Goal: Information Seeking & Learning: Learn about a topic

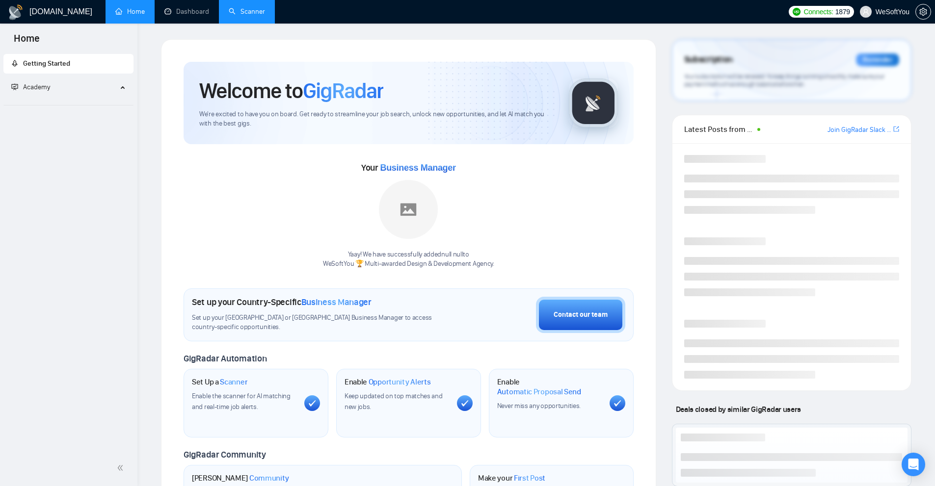
click at [235, 9] on link "Scanner" at bounding box center [247, 11] width 36 height 8
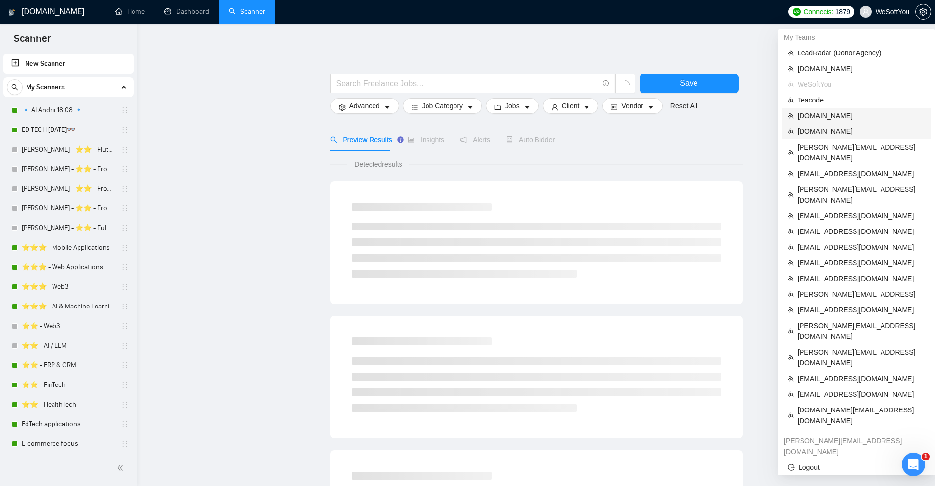
click at [830, 116] on span "[DOMAIN_NAME]" at bounding box center [862, 115] width 128 height 11
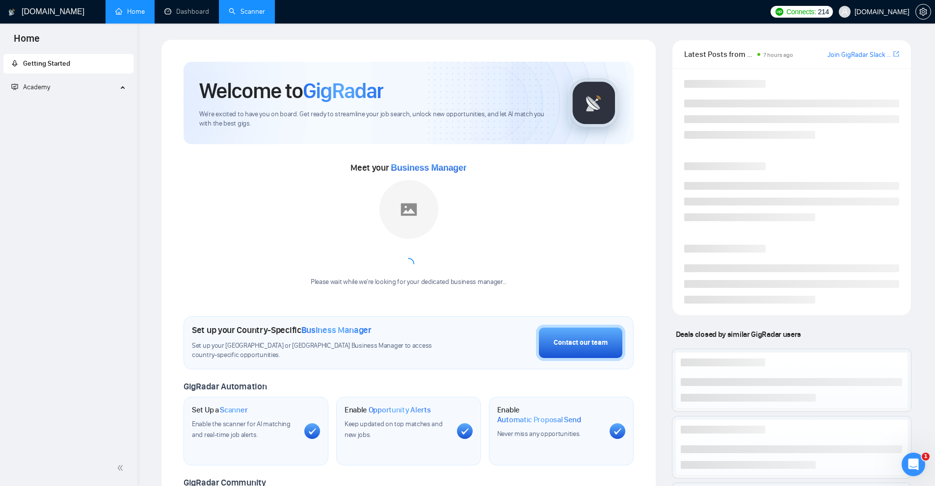
click at [248, 10] on link "Scanner" at bounding box center [247, 11] width 36 height 8
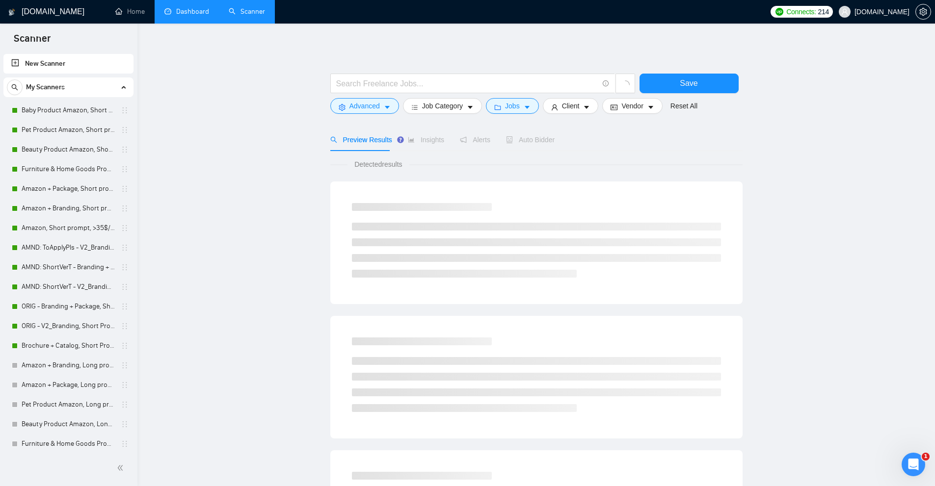
click at [164, 13] on link "Dashboard" at bounding box center [186, 11] width 45 height 8
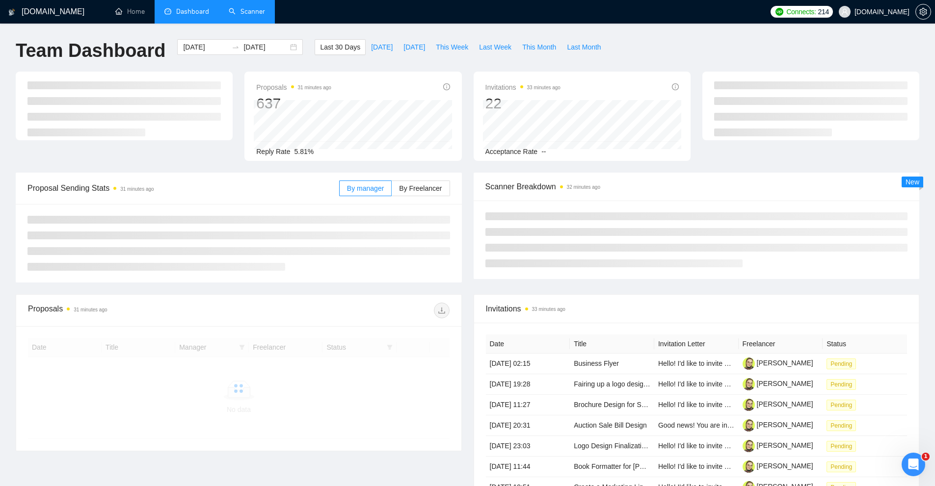
drag, startPoint x: 570, startPoint y: 167, endPoint x: 643, endPoint y: 176, distance: 73.1
click at [606, 171] on div "Proposals 31 minutes ago 637 Reply Rate 5.81% Invitations 33 minutes ago 22 Acc…" at bounding box center [467, 122] width 915 height 101
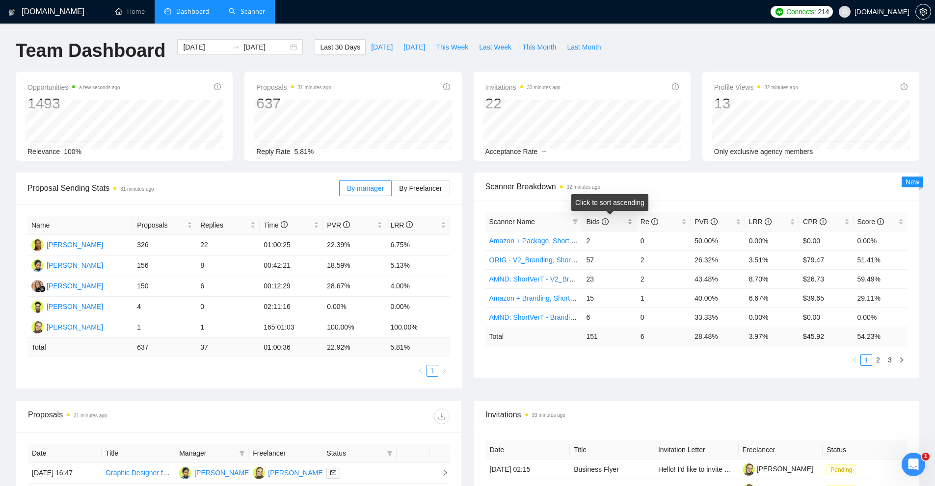
click at [632, 222] on div "Bids" at bounding box center [609, 221] width 46 height 11
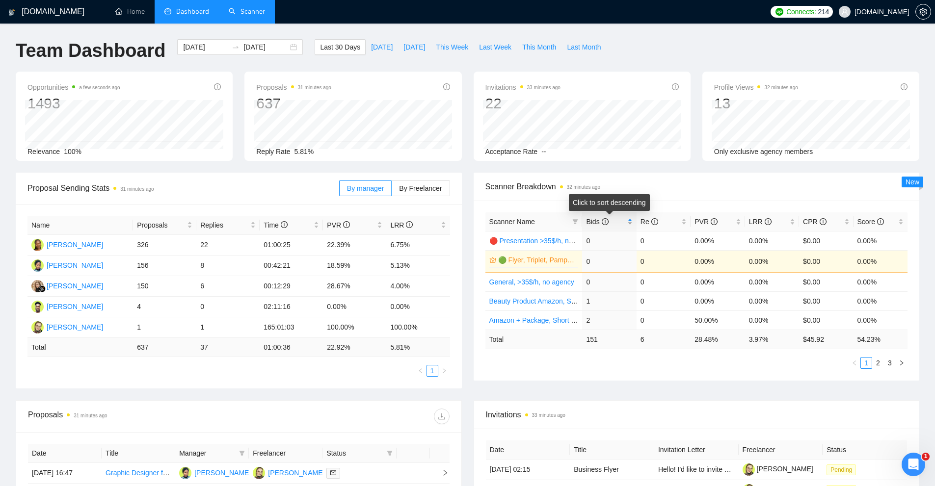
click at [631, 222] on div "Bids" at bounding box center [609, 221] width 46 height 11
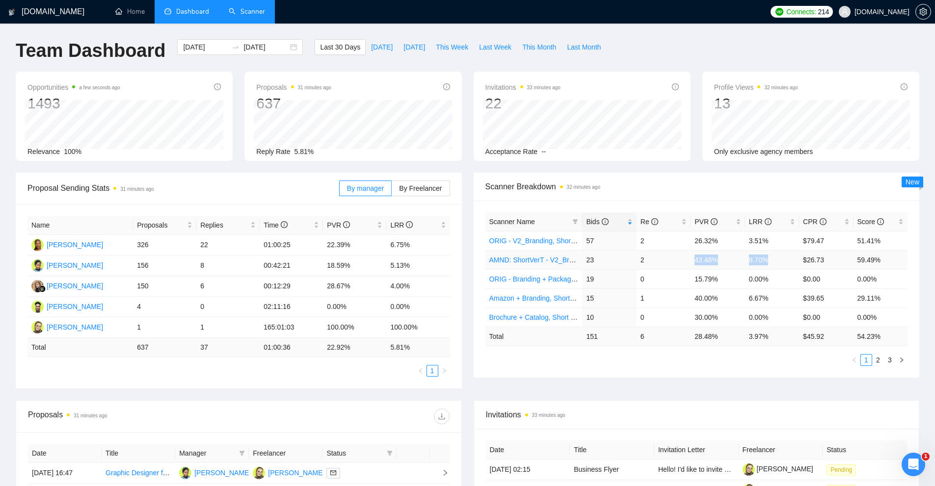
drag, startPoint x: 706, startPoint y: 260, endPoint x: 784, endPoint y: 258, distance: 78.1
click at [784, 258] on tr "AMND: ShortVerT - V2_Branding, Short Prompt, >36$/h, no agency 23 2 43.48% 8.70…" at bounding box center [696, 259] width 423 height 19
click at [784, 258] on td "8.70%" at bounding box center [772, 259] width 54 height 19
drag, startPoint x: 781, startPoint y: 263, endPoint x: 586, endPoint y: 258, distance: 194.9
click at [586, 258] on tr "AMND: ShortVerT - V2_Branding, Short Prompt, >36$/h, no agency 23 2 43.48% 8.70…" at bounding box center [696, 259] width 423 height 19
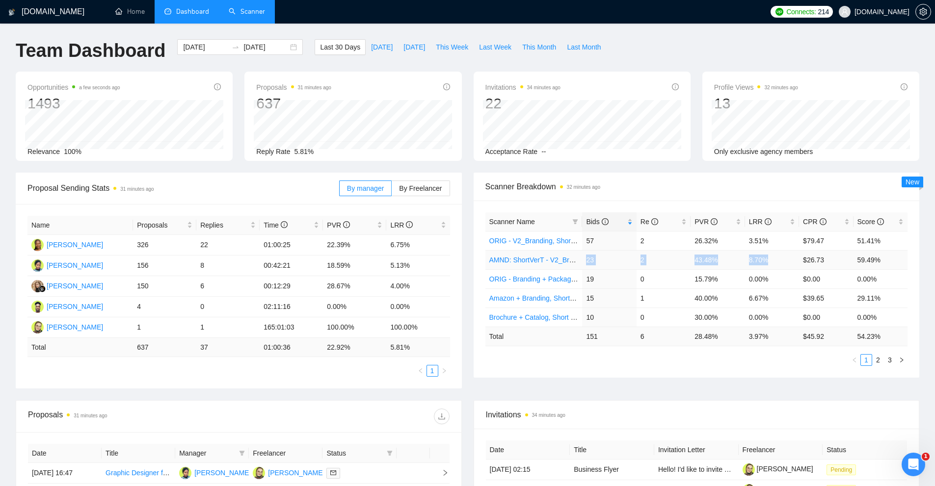
click at [588, 258] on td "23" at bounding box center [609, 259] width 54 height 19
drag, startPoint x: 777, startPoint y: 259, endPoint x: 585, endPoint y: 257, distance: 191.9
click at [585, 257] on tr "AMND: ShortVerT - V2_Branding, Short Prompt, >36$/h, no agency 23 2 43.48% 8.70…" at bounding box center [696, 259] width 423 height 19
click at [880, 361] on link "2" at bounding box center [878, 360] width 11 height 11
click at [876, 358] on link "2" at bounding box center [878, 360] width 11 height 11
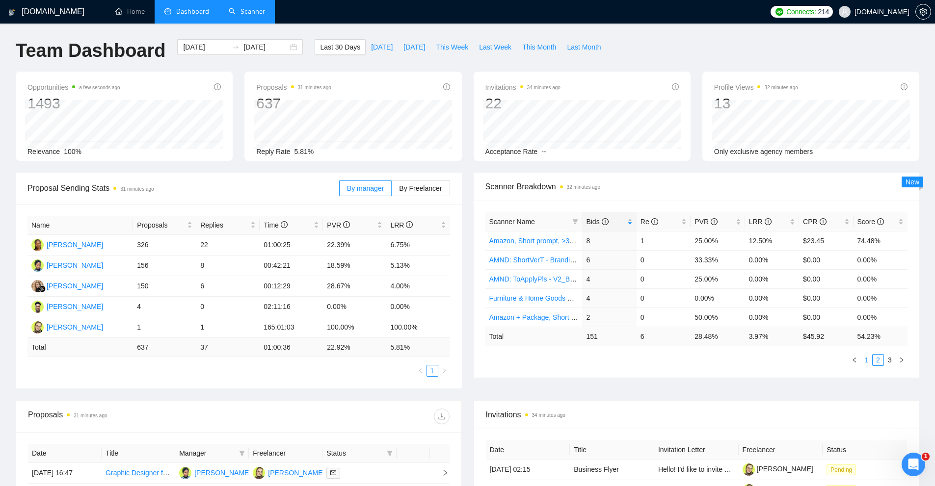
click at [870, 358] on link "1" at bounding box center [866, 360] width 11 height 11
drag, startPoint x: 707, startPoint y: 260, endPoint x: 784, endPoint y: 263, distance: 77.1
click at [784, 263] on tr "AMND: ShortVerT - V2_Branding, Short Prompt, >36$/h, no agency 23 2 43.48% 8.70…" at bounding box center [696, 259] width 423 height 19
click at [784, 263] on td "8.70%" at bounding box center [772, 259] width 54 height 19
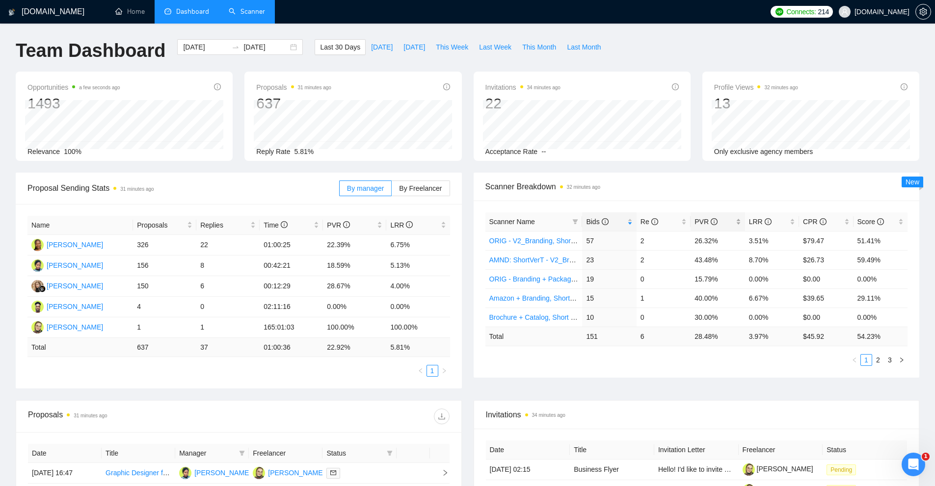
click at [739, 218] on div "PVR" at bounding box center [718, 221] width 46 height 11
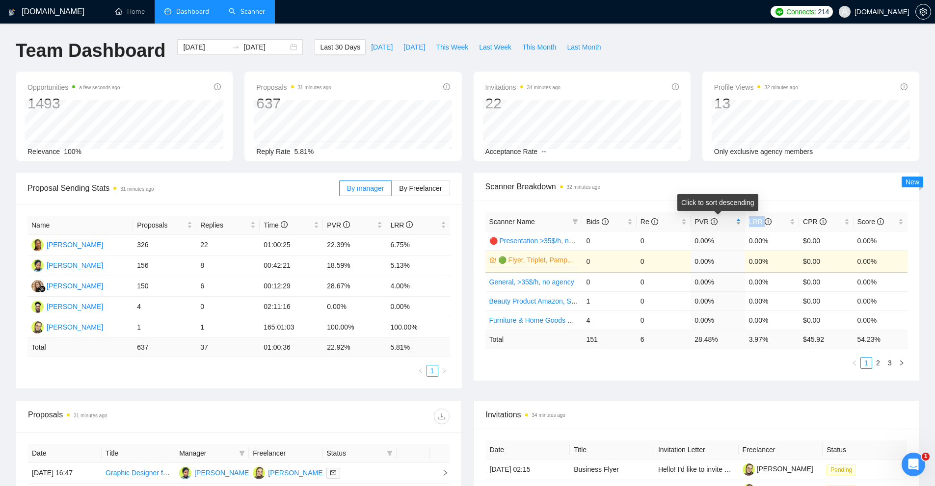
click at [739, 218] on div "PVR" at bounding box center [718, 221] width 46 height 11
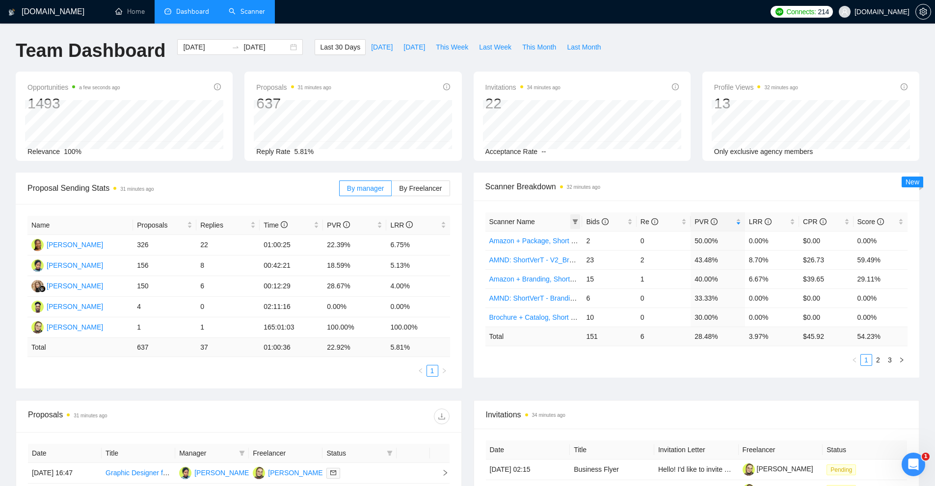
click at [574, 220] on icon "filter" at bounding box center [575, 221] width 5 height 5
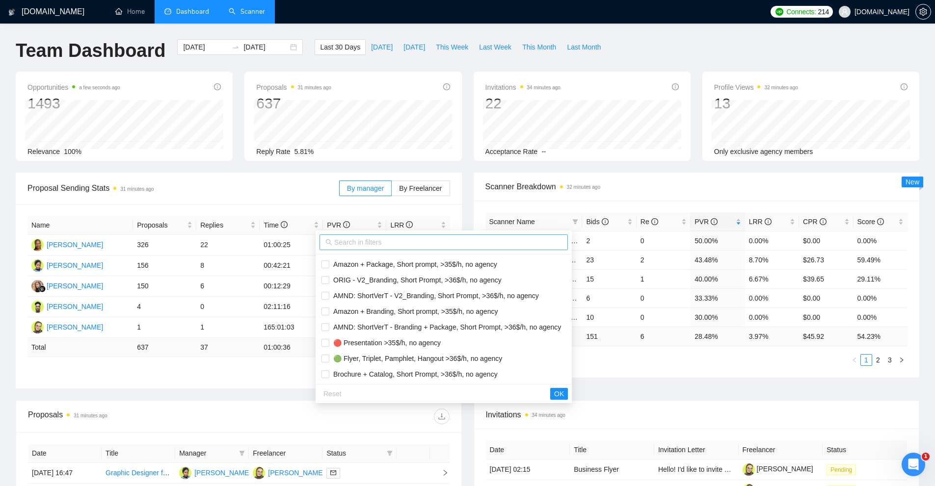
click at [343, 244] on input "text" at bounding box center [448, 242] width 228 height 11
type input "s"
click at [328, 297] on input "checkbox" at bounding box center [326, 296] width 8 height 8
checkbox input "true"
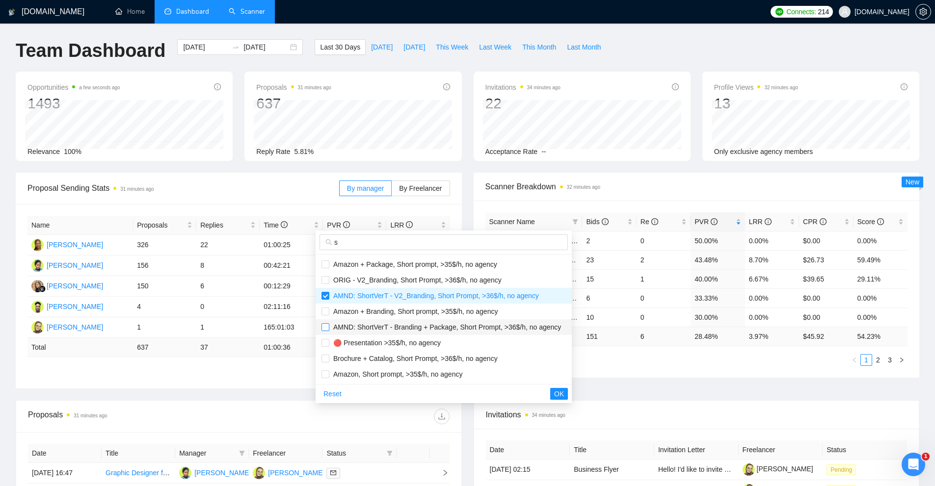
click at [327, 329] on input "checkbox" at bounding box center [326, 327] width 8 height 8
checkbox input "true"
click at [564, 397] on span "OK" at bounding box center [559, 394] width 10 height 11
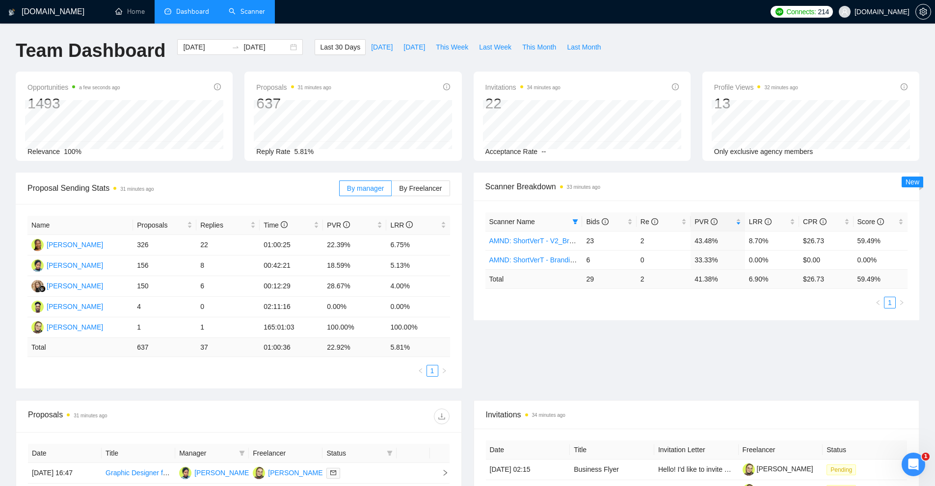
click at [652, 348] on div "Proposal Sending Stats 31 minutes ago By manager By Freelancer Name Proposals R…" at bounding box center [467, 287] width 915 height 228
click at [676, 311] on div "Scanner Name Bids Re PVR LRR CPR Score AMND: ShortVerT - V2_Branding, Short Pro…" at bounding box center [697, 261] width 446 height 120
drag, startPoint x: 747, startPoint y: 278, endPoint x: 785, endPoint y: 280, distance: 38.3
click at [785, 279] on td "6.90 %" at bounding box center [772, 278] width 54 height 19
click at [761, 300] on ul "1" at bounding box center [696, 303] width 423 height 12
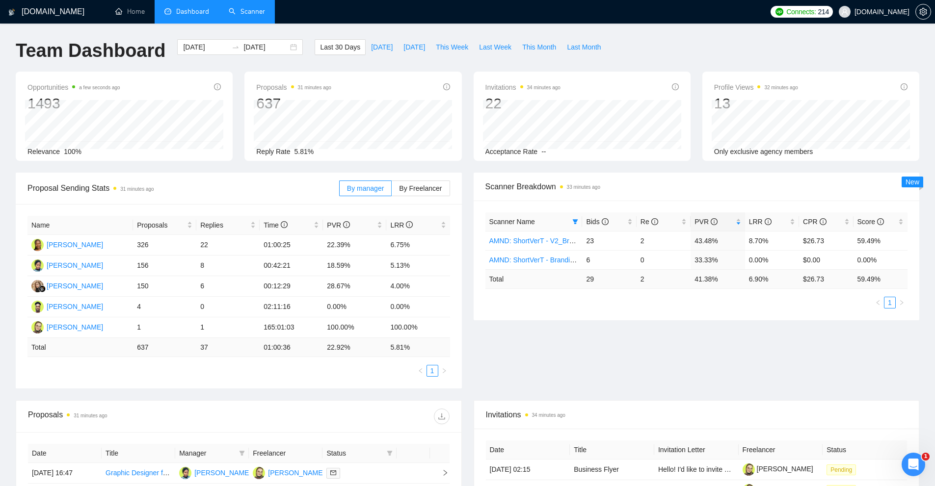
click at [760, 295] on div "Scanner Name Bids Re PVR LRR CPR Score AMND: ShortVerT - V2_Branding, Short Pro…" at bounding box center [696, 261] width 423 height 96
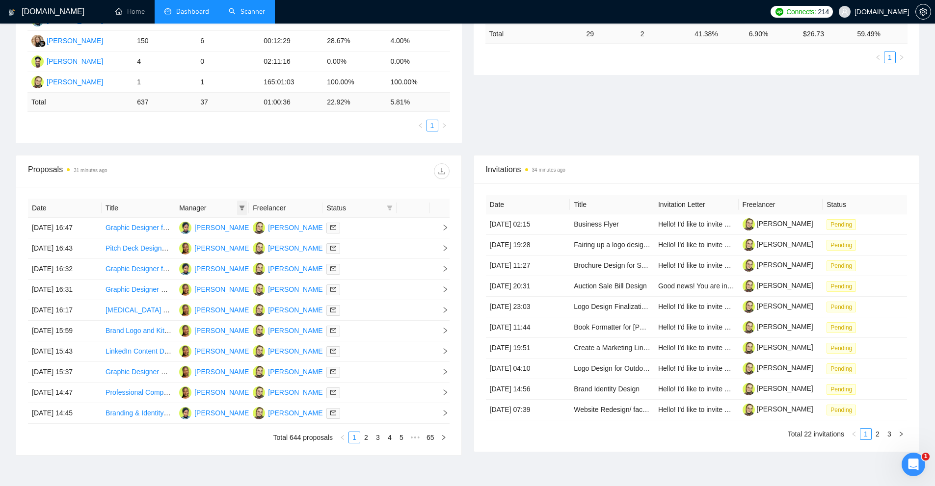
click at [240, 207] on icon "filter" at bounding box center [242, 208] width 6 height 6
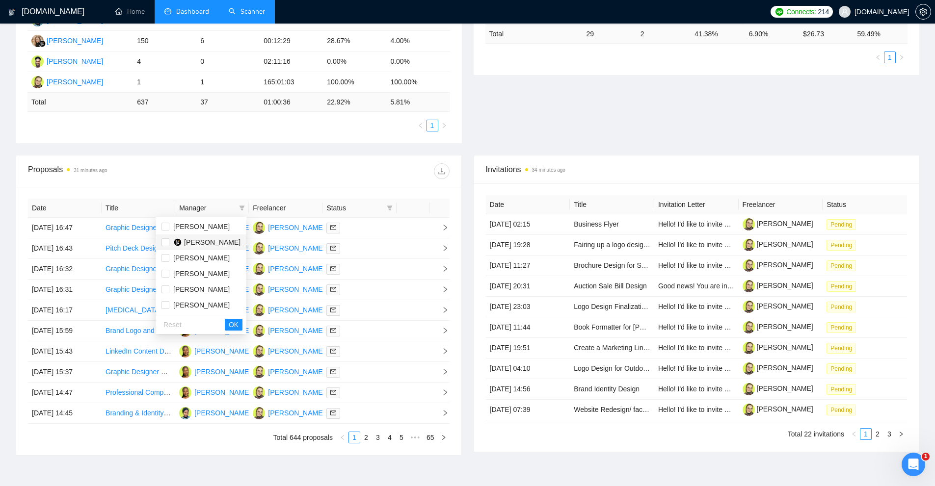
click at [211, 240] on span "[PERSON_NAME]" at bounding box center [212, 243] width 56 height 8
checkbox input "true"
click at [238, 327] on span "OK" at bounding box center [234, 325] width 10 height 11
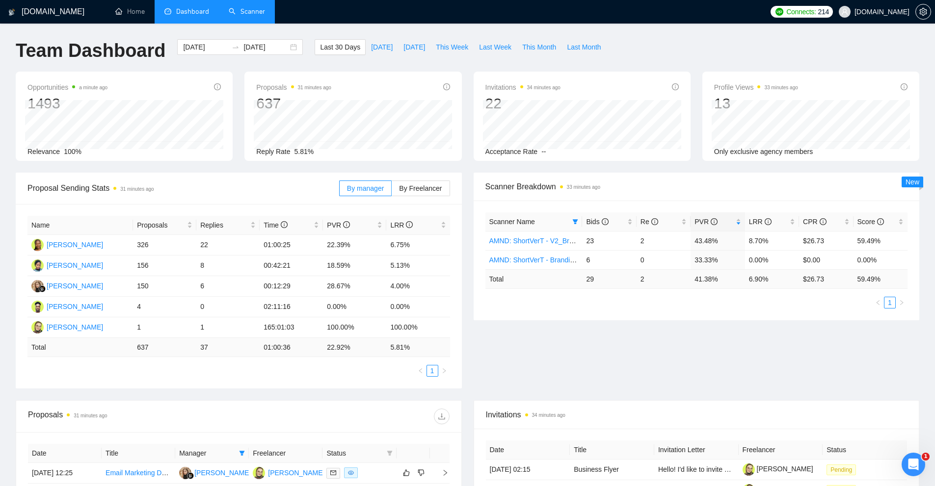
scroll to position [295, 0]
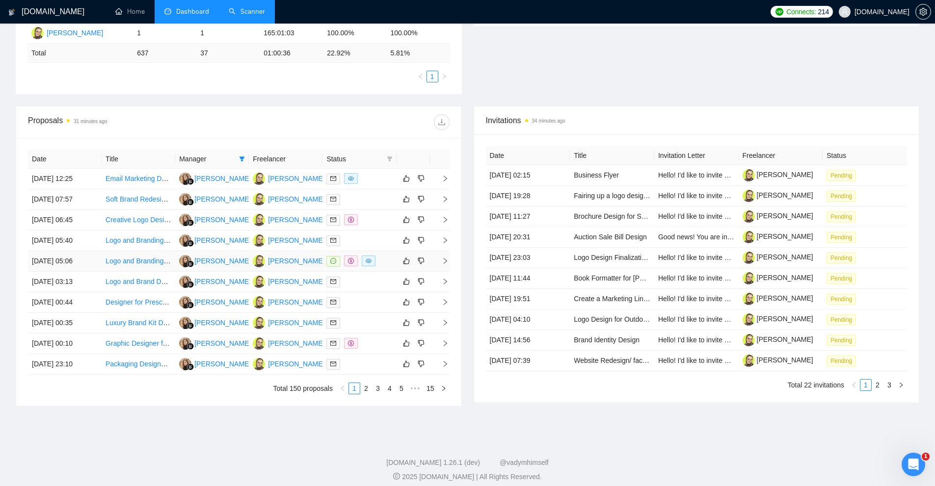
click at [320, 266] on td "[PERSON_NAME]" at bounding box center [286, 261] width 74 height 21
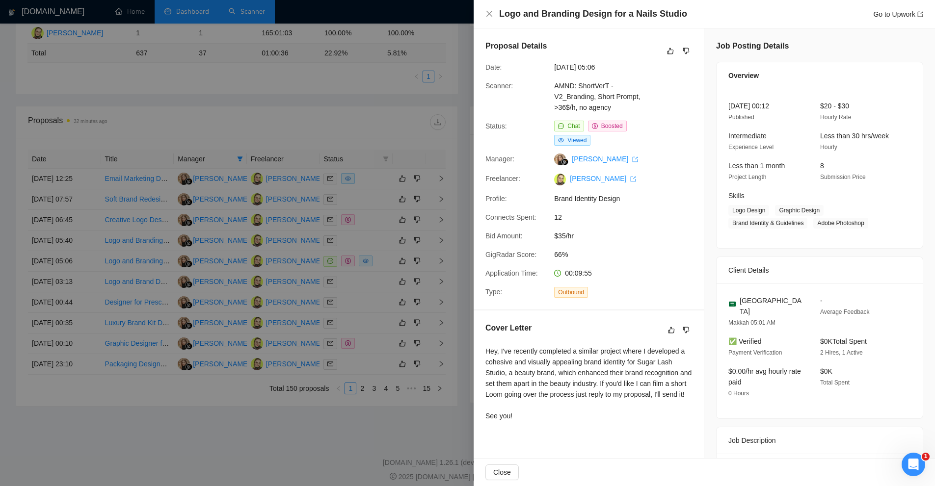
scroll to position [97, 0]
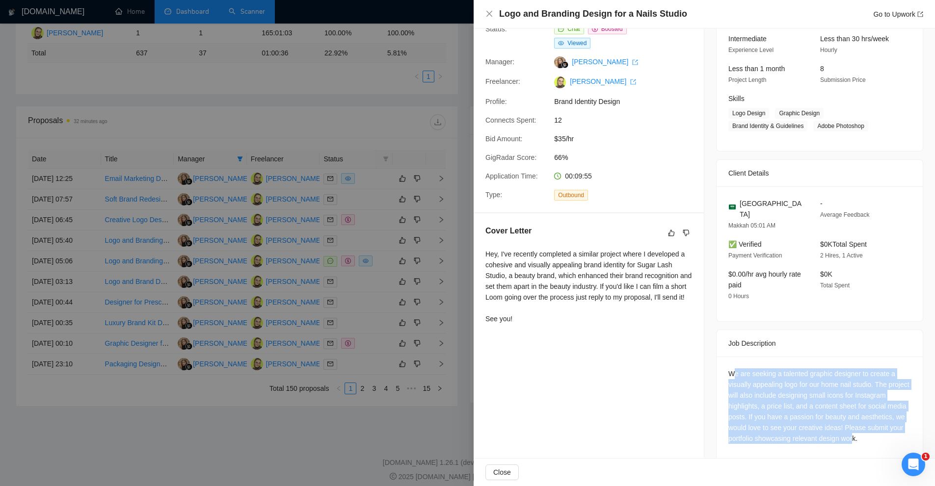
drag, startPoint x: 767, startPoint y: 378, endPoint x: 889, endPoint y: 420, distance: 129.3
click at [889, 420] on div "We are seeking a talented graphic designer to create a visually appealing logo …" at bounding box center [819, 407] width 183 height 76
drag, startPoint x: 906, startPoint y: 427, endPoint x: 702, endPoint y: 357, distance: 215.8
click at [704, 357] on div "Job Posting Details Overview [DATE] 00:12 Published $20 - $30 Hourly Rate Inter…" at bounding box center [819, 201] width 231 height 541
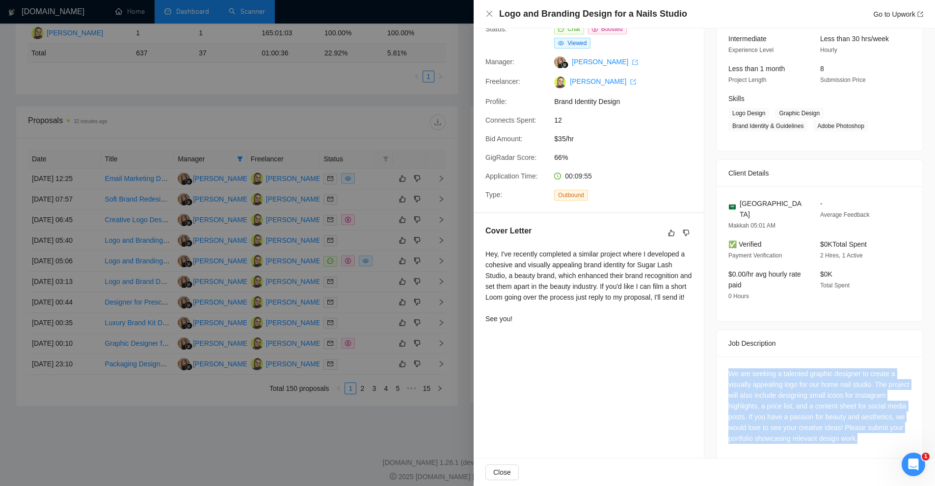
click at [720, 357] on div "We are seeking a talented graphic designer to create a visually appealing logo …" at bounding box center [820, 408] width 206 height 103
drag, startPoint x: 720, startPoint y: 352, endPoint x: 895, endPoint y: 408, distance: 184.1
click at [895, 408] on div "We are seeking a talented graphic designer to create a visually appealing logo …" at bounding box center [820, 408] width 206 height 103
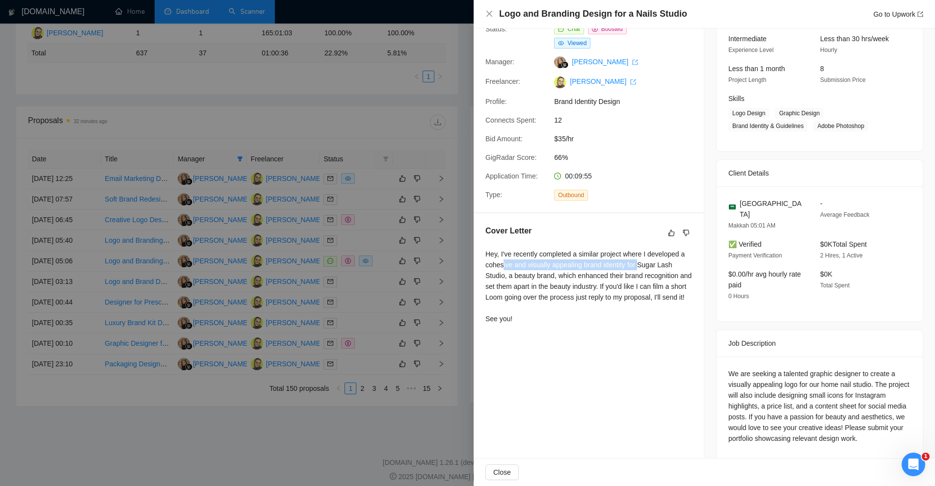
drag, startPoint x: 502, startPoint y: 264, endPoint x: 642, endPoint y: 267, distance: 139.9
click at [642, 267] on div "Hey, I've recently completed a similar project where I developed a cohesive and…" at bounding box center [588, 287] width 207 height 76
drag, startPoint x: 500, startPoint y: 273, endPoint x: 608, endPoint y: 288, distance: 108.5
click at [608, 288] on div "Hey, I've recently completed a similar project where I developed a cohesive and…" at bounding box center [588, 287] width 207 height 76
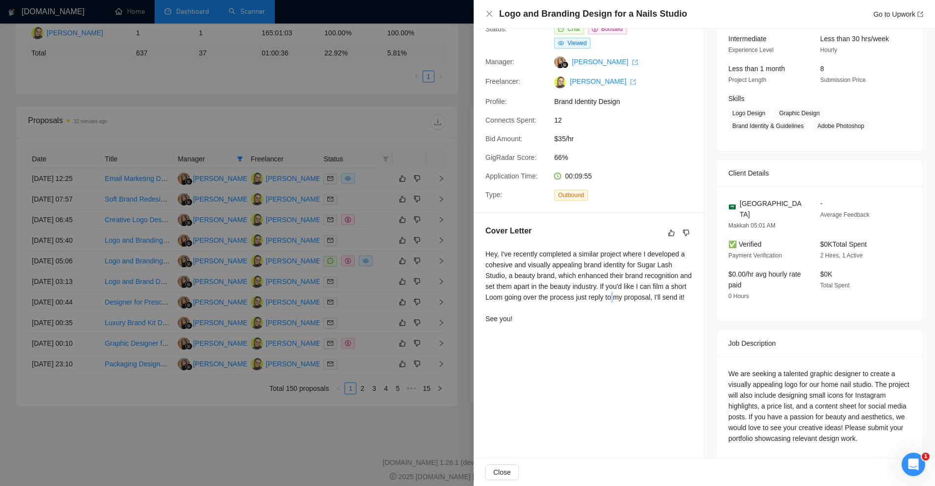
click at [630, 293] on div "Hey, I've recently completed a similar project where I developed a cohesive and…" at bounding box center [588, 287] width 207 height 76
drag, startPoint x: 610, startPoint y: 283, endPoint x: 691, endPoint y: 286, distance: 80.5
click at [691, 286] on div "Cover Letter Hey, I've recently completed a similar project where I developed a…" at bounding box center [589, 277] width 230 height 127
drag, startPoint x: 685, startPoint y: 286, endPoint x: 519, endPoint y: 287, distance: 165.4
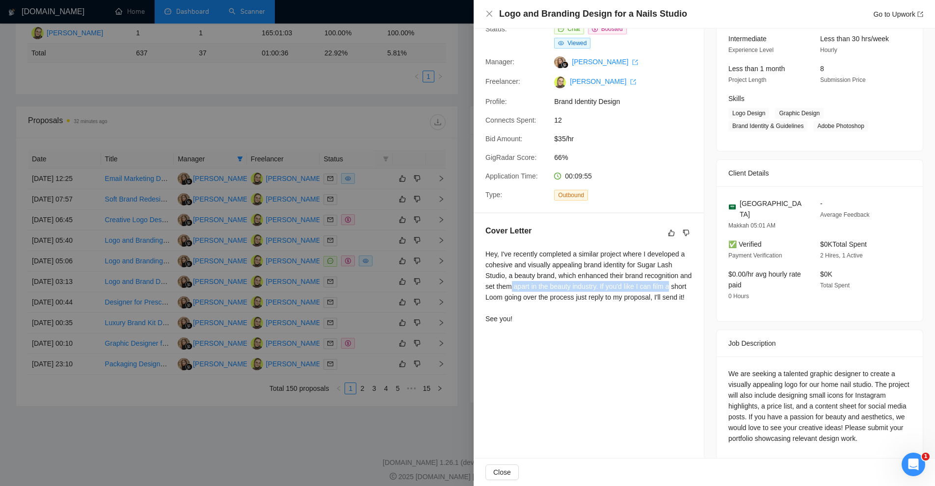
click at [525, 284] on div "Cover Letter Hey, I've recently completed a similar project where I developed a…" at bounding box center [589, 277] width 230 height 127
drag, startPoint x: 496, startPoint y: 299, endPoint x: 573, endPoint y: 301, distance: 77.6
click at [567, 302] on div "Hey, I've recently completed a similar project where I developed a cohesive and…" at bounding box center [588, 287] width 207 height 76
click at [573, 301] on div "Hey, I've recently completed a similar project where I developed a cohesive and…" at bounding box center [588, 287] width 207 height 76
drag, startPoint x: 561, startPoint y: 294, endPoint x: 651, endPoint y: 292, distance: 90.8
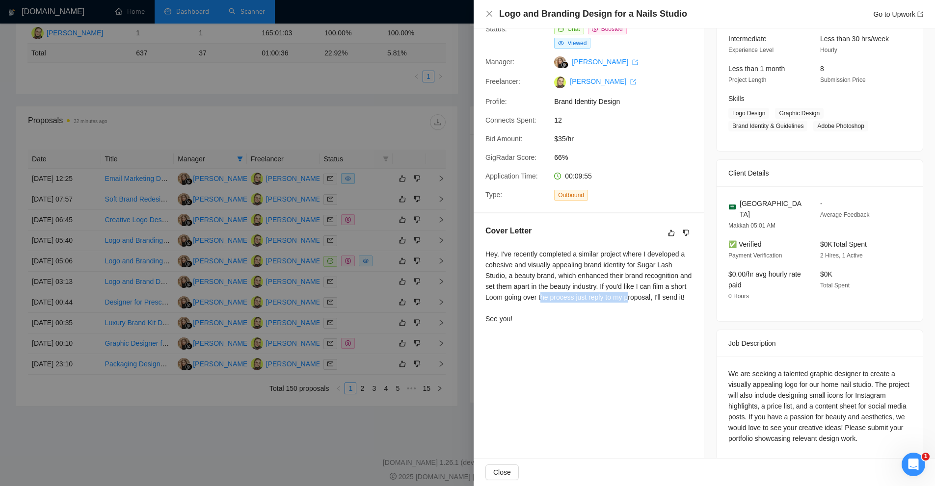
click at [648, 292] on div "Hey, I've recently completed a similar project where I developed a cohesive and…" at bounding box center [588, 287] width 207 height 76
click at [651, 292] on div "Hey, I've recently completed a similar project where I developed a cohesive and…" at bounding box center [588, 287] width 207 height 76
click at [660, 301] on div "Hey, I've recently completed a similar project where I developed a cohesive and…" at bounding box center [588, 287] width 207 height 76
click at [633, 303] on div "Hey, I've recently completed a similar project where I developed a cohesive and…" at bounding box center [588, 287] width 207 height 76
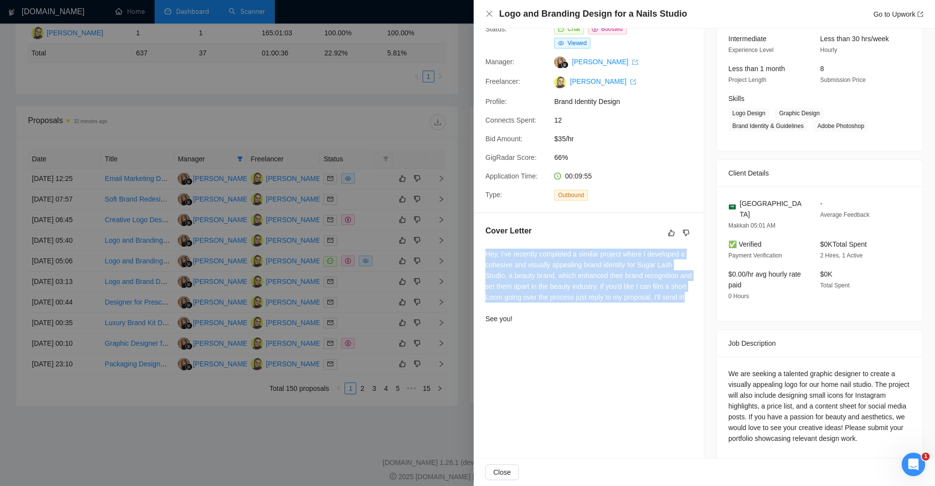
drag, startPoint x: 580, startPoint y: 308, endPoint x: 483, endPoint y: 258, distance: 109.1
click at [483, 258] on div "Cover Letter Hey, I've recently completed a similar project where I developed a…" at bounding box center [589, 277] width 230 height 127
click at [483, 257] on div "Cover Letter Hey, I've recently completed a similar project where I developed a…" at bounding box center [589, 277] width 230 height 127
drag, startPoint x: 484, startPoint y: 254, endPoint x: 523, endPoint y: 315, distance: 72.2
click at [523, 315] on div "Cover Letter Hey, I've recently completed a similar project where I developed a…" at bounding box center [589, 277] width 230 height 127
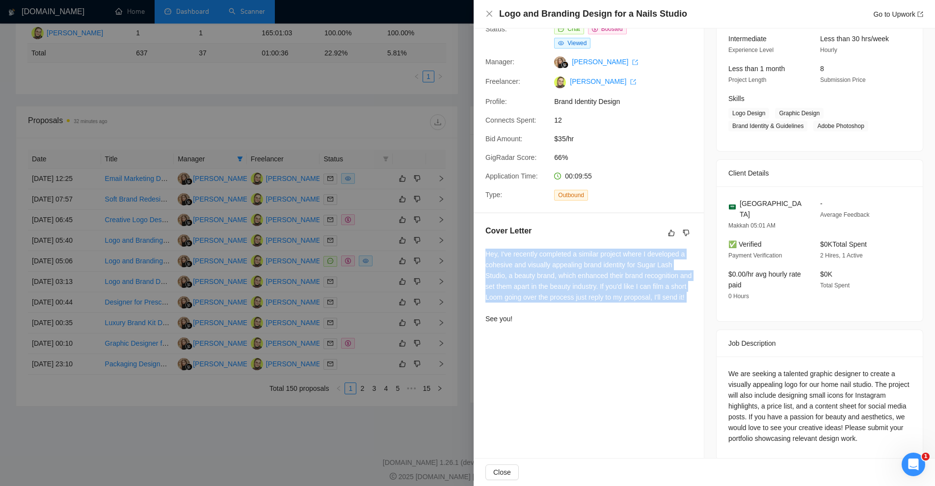
click at [523, 315] on div "Hey, I've recently completed a similar project where I developed a cohesive and…" at bounding box center [588, 287] width 207 height 76
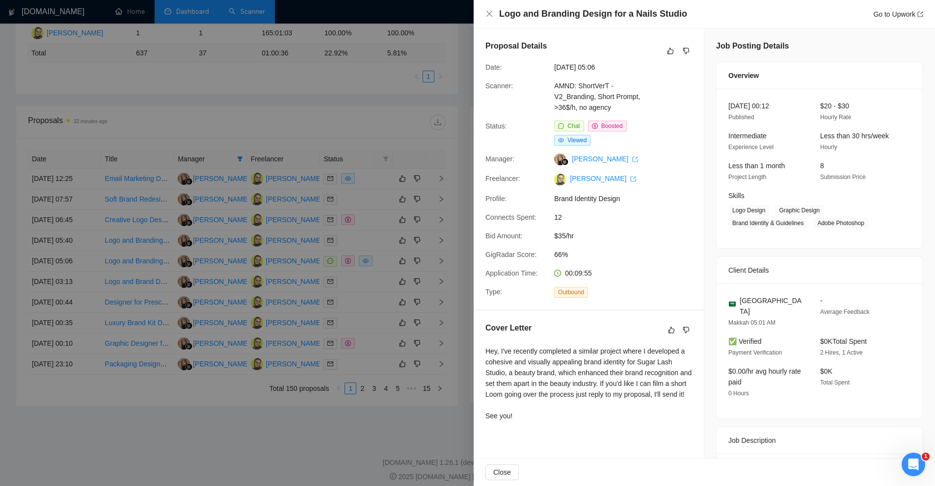
scroll to position [49, 0]
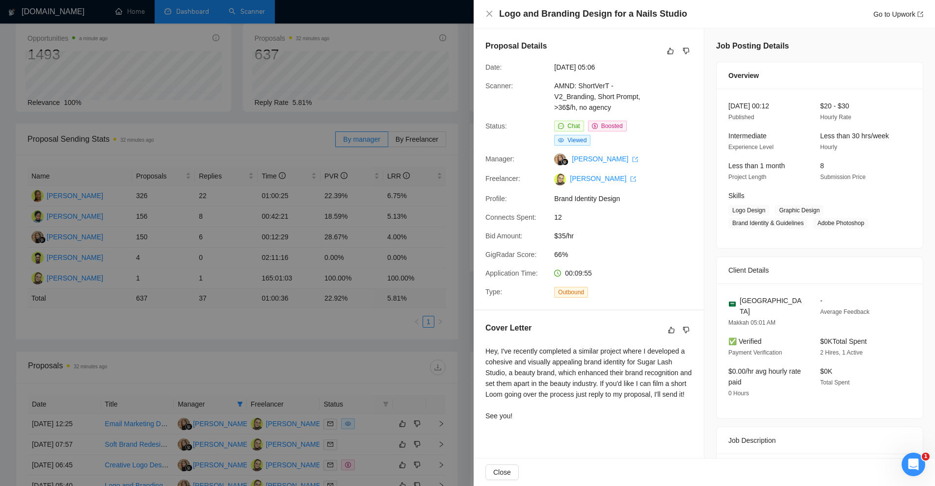
click at [354, 137] on div at bounding box center [467, 243] width 935 height 486
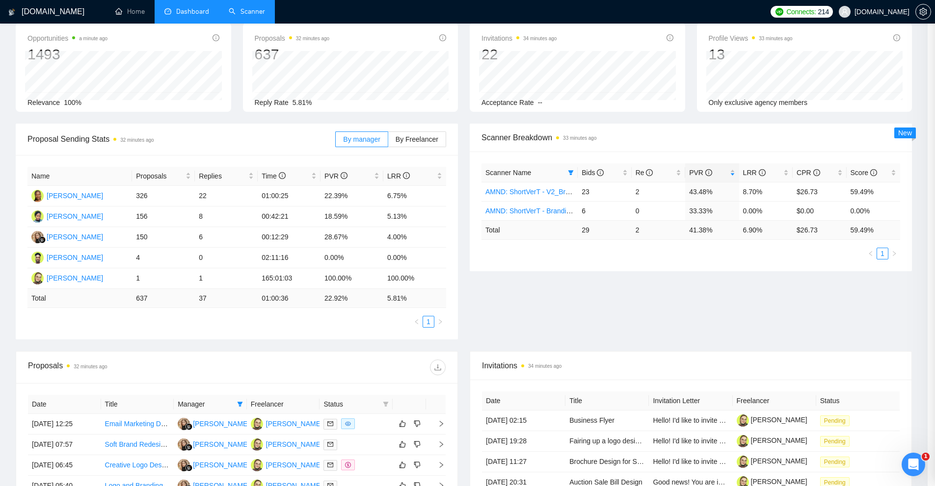
scroll to position [0, 0]
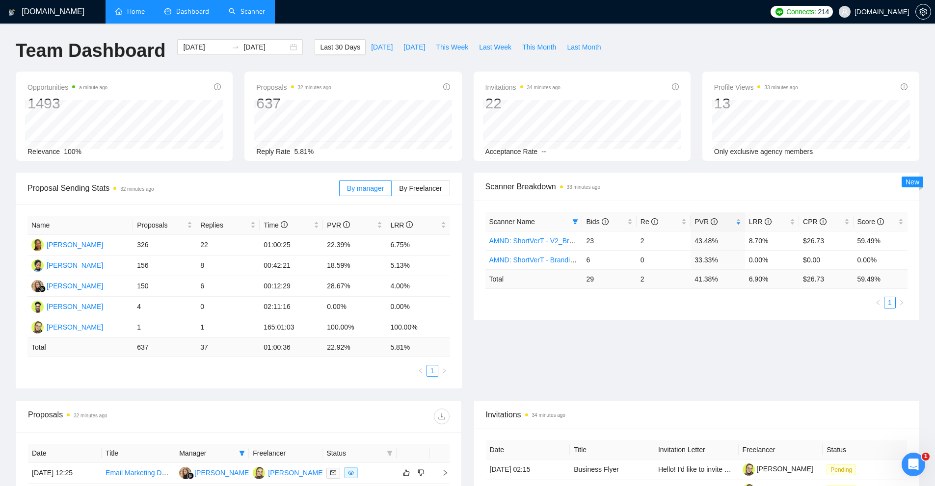
click at [130, 8] on link "Home" at bounding box center [129, 11] width 29 height 8
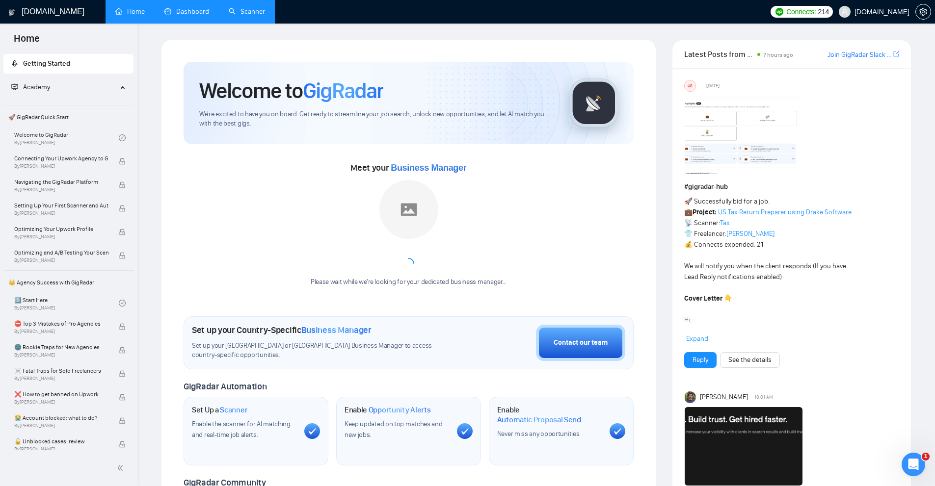
click at [245, 12] on link "Scanner" at bounding box center [247, 11] width 36 height 8
